Goal: Find specific page/section

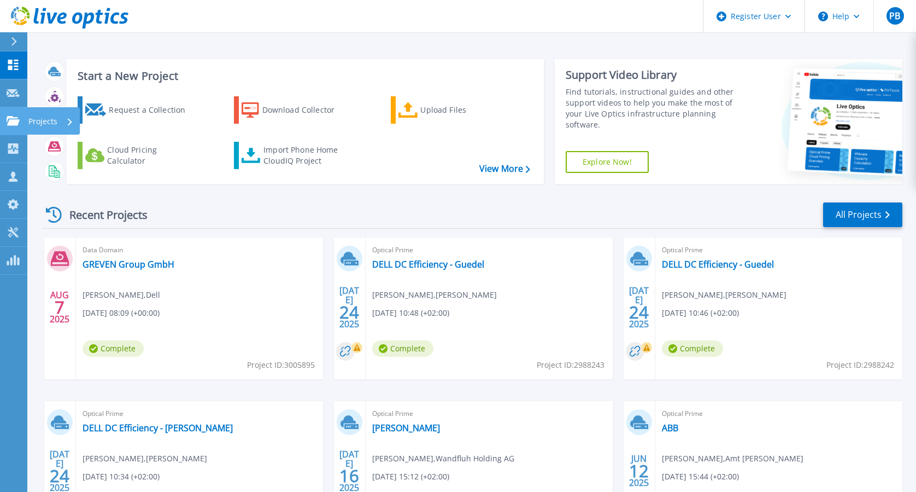
click at [19, 121] on icon at bounding box center [13, 120] width 13 height 9
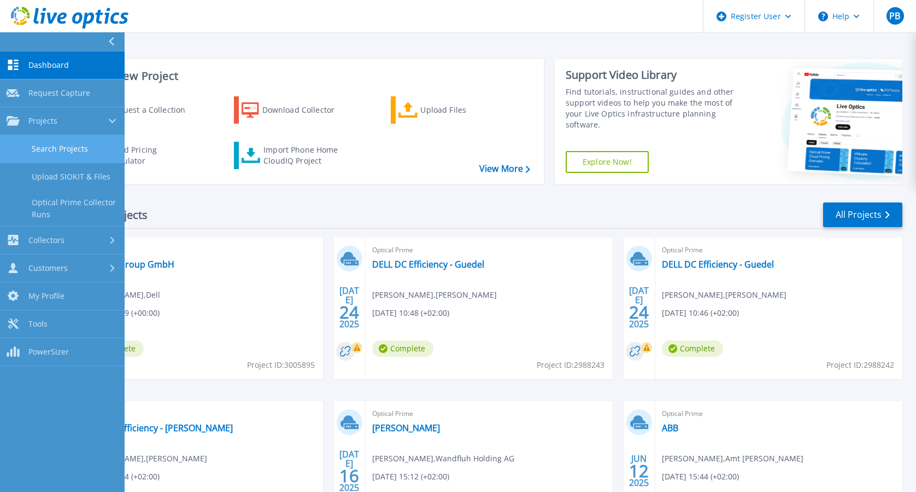
click at [59, 151] on link "Search Projects" at bounding box center [62, 149] width 125 height 28
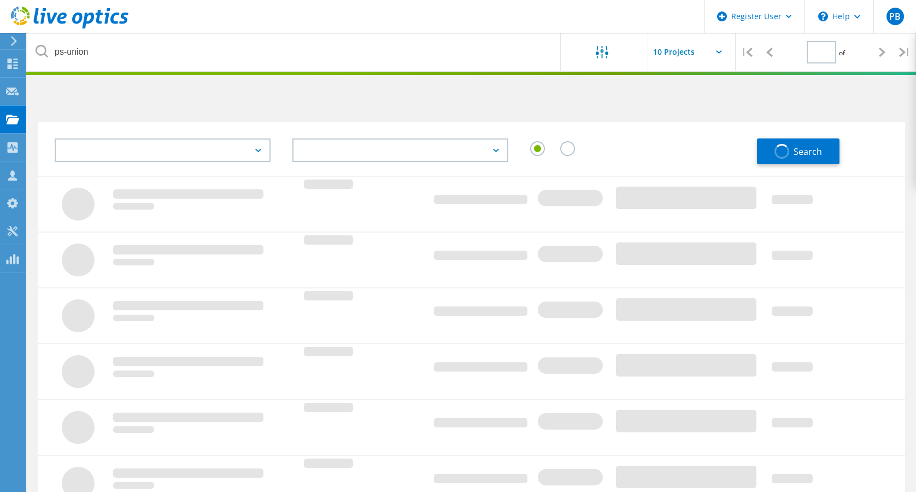
type input "1"
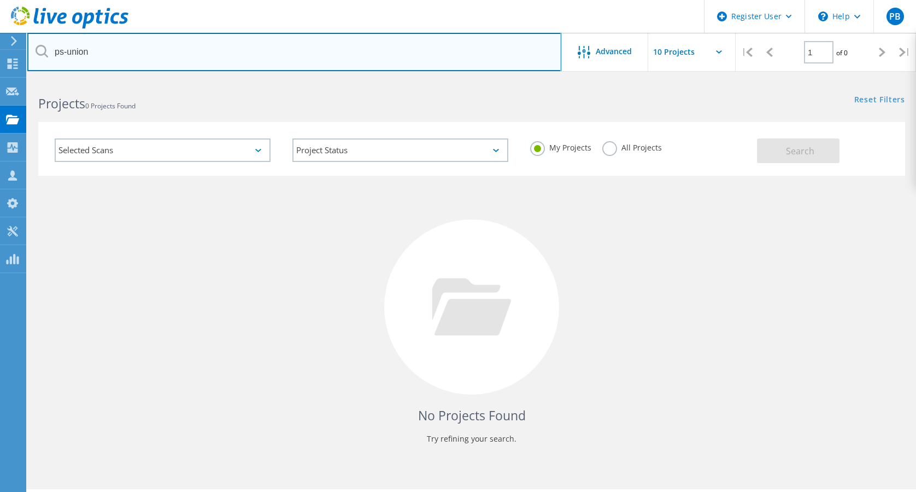
drag, startPoint x: 206, startPoint y: 58, endPoint x: 0, endPoint y: 36, distance: 206.8
click at [0, 36] on html "Register User \n Help Explore Helpful Articles Contact Support PB Dell User [PE…" at bounding box center [458, 261] width 916 height 522
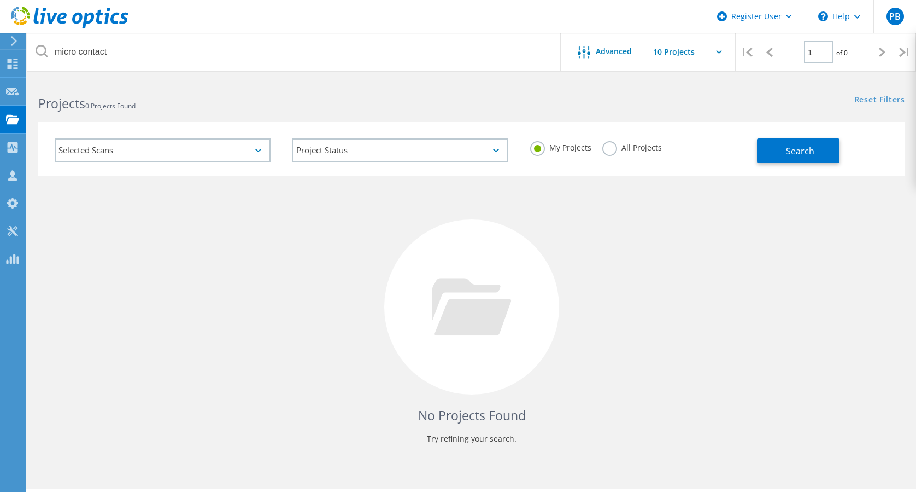
click at [616, 145] on label "All Projects" at bounding box center [633, 146] width 60 height 10
click at [0, 0] on input "All Projects" at bounding box center [0, 0] width 0 height 0
click at [796, 154] on span "Search" at bounding box center [800, 151] width 28 height 12
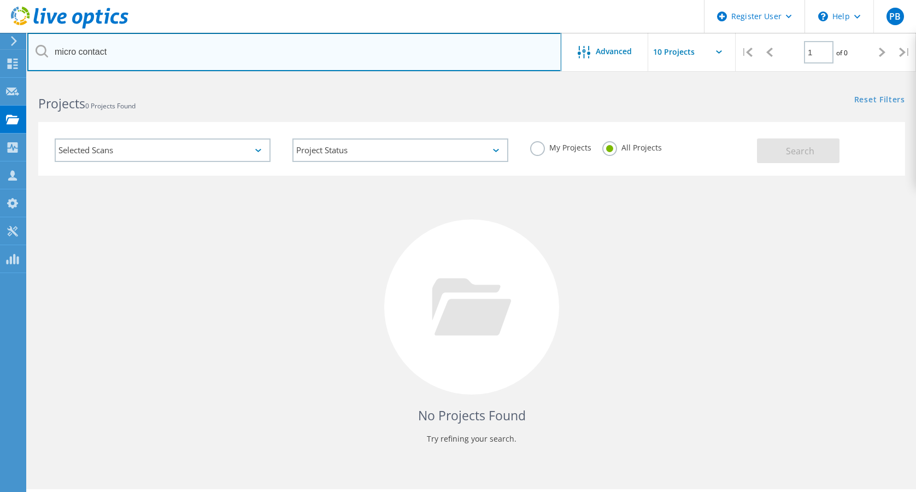
click at [80, 51] on input "micro contact" at bounding box center [294, 52] width 534 height 38
type input "micro-contact"
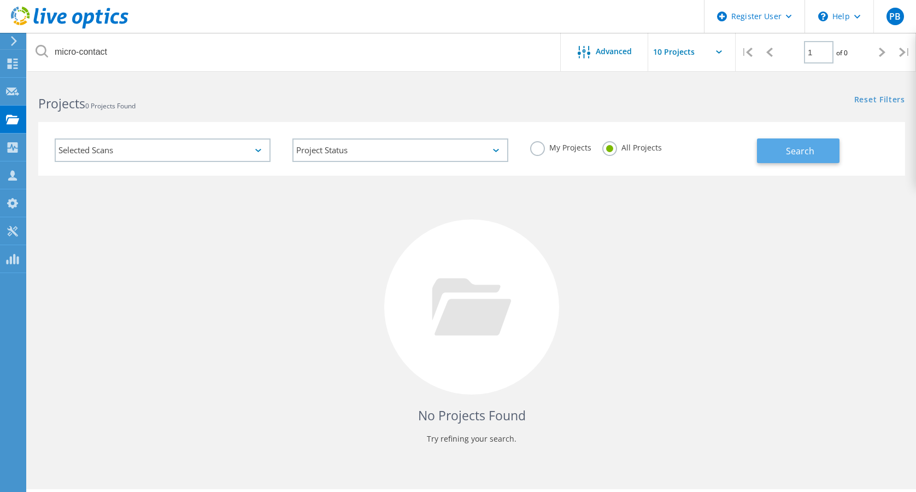
click at [784, 153] on button "Search" at bounding box center [798, 150] width 83 height 25
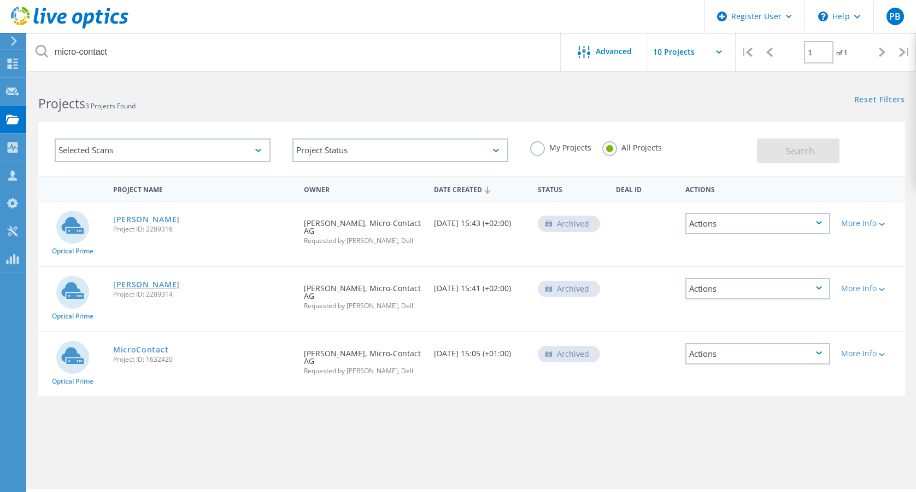
click at [156, 285] on link "[PERSON_NAME]" at bounding box center [146, 285] width 67 height 8
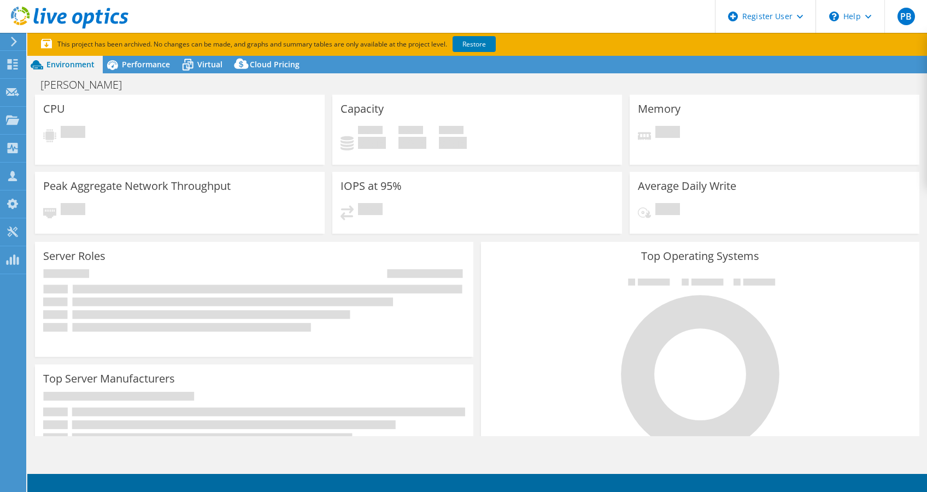
select select "USD"
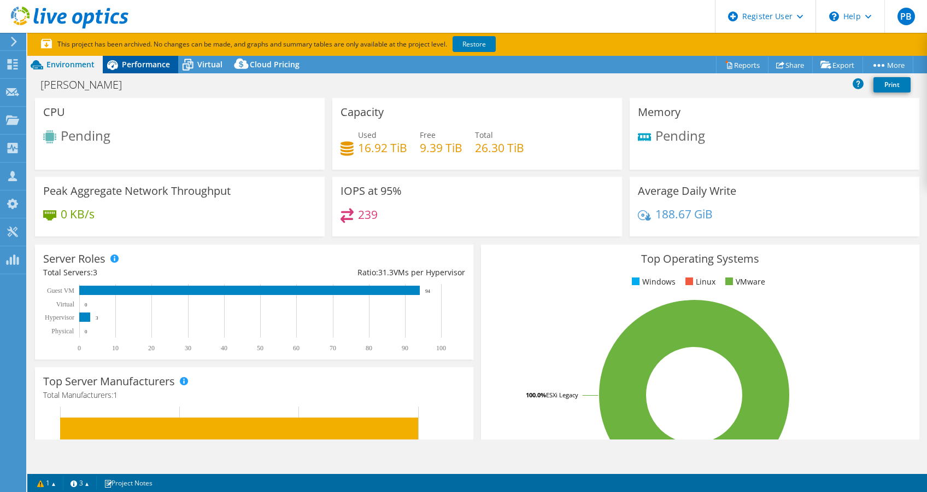
click at [160, 66] on span "Performance" at bounding box center [146, 64] width 48 height 10
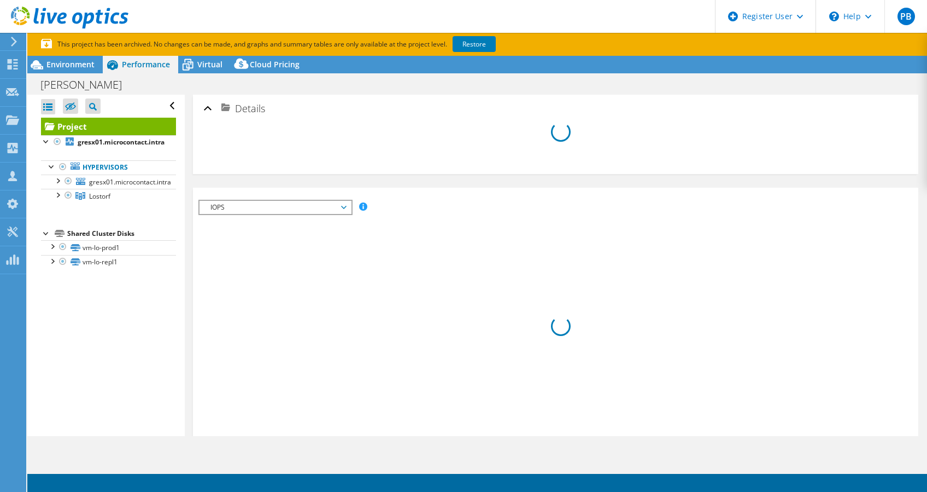
select select "USD"
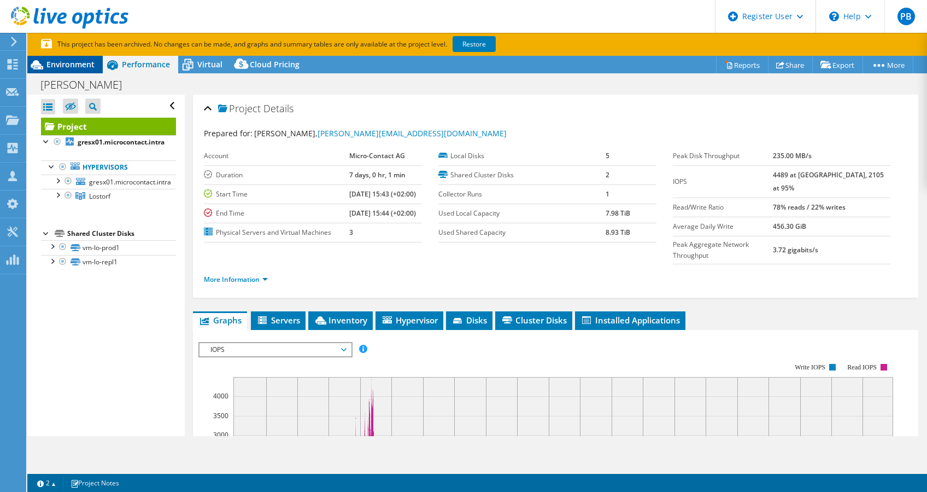
click at [59, 62] on span "Environment" at bounding box center [70, 64] width 48 height 10
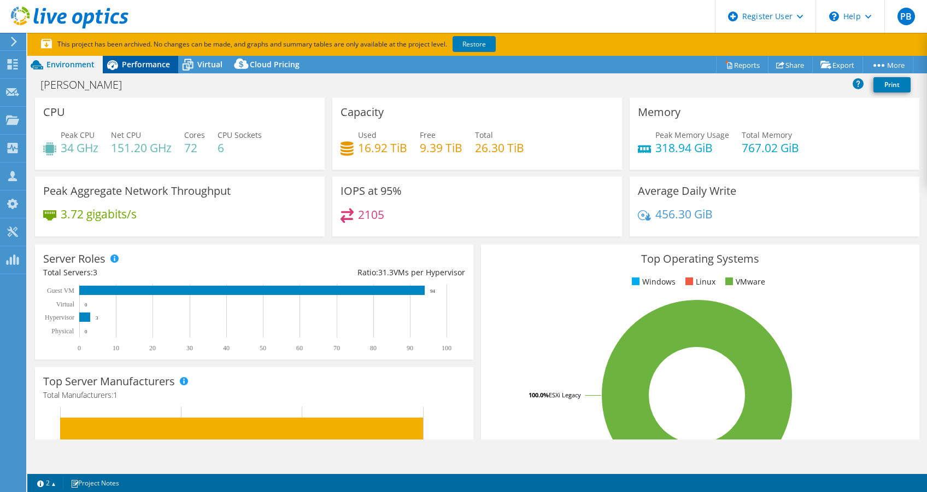
click at [126, 66] on span "Performance" at bounding box center [146, 64] width 48 height 10
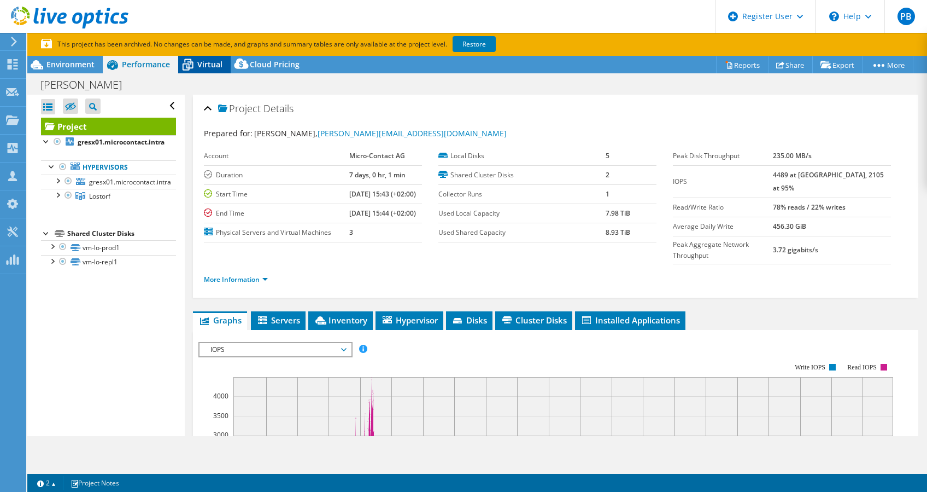
click at [197, 62] on span "Virtual" at bounding box center [209, 64] width 25 height 10
